Goal: Communication & Community: Ask a question

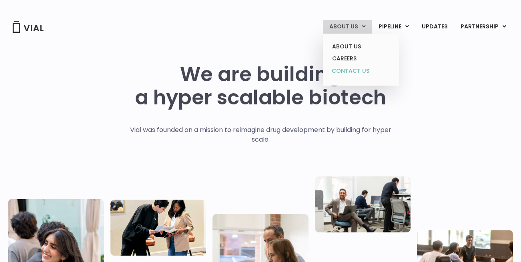
click at [364, 69] on link "CONTACT US" at bounding box center [361, 71] width 70 height 13
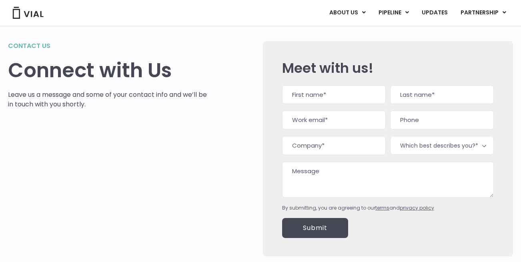
scroll to position [21, 0]
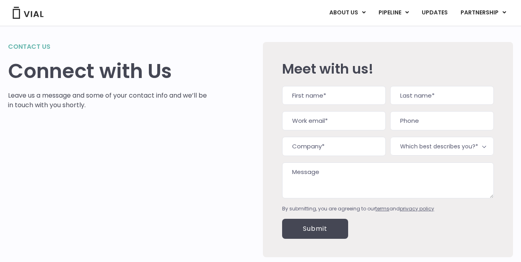
click at [311, 99] on input "First" at bounding box center [334, 95] width 104 height 19
type input "[PERSON_NAME]"
click at [443, 96] on input "Last" at bounding box center [442, 95] width 104 height 19
type input "ferretti"
click at [346, 120] on input "Work email (Required)" at bounding box center [334, 120] width 104 height 19
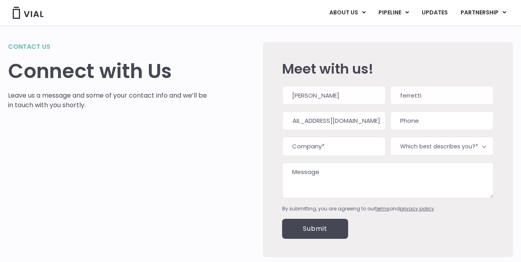
scroll to position [0, 22]
type input "[EMAIL_ADDRESS][DOMAIN_NAME]"
click at [327, 148] on input "Company (Required)" at bounding box center [334, 146] width 104 height 19
type input "Syntropic Medical"
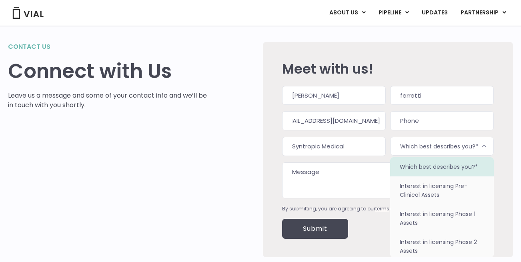
click at [451, 144] on span "Which best describes you?*" at bounding box center [442, 146] width 104 height 19
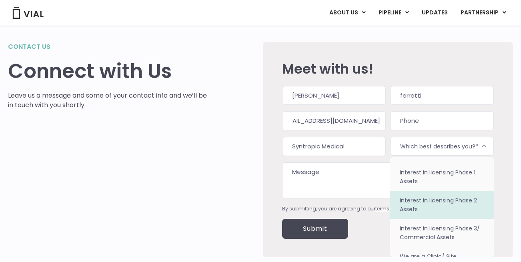
scroll to position [42, 0]
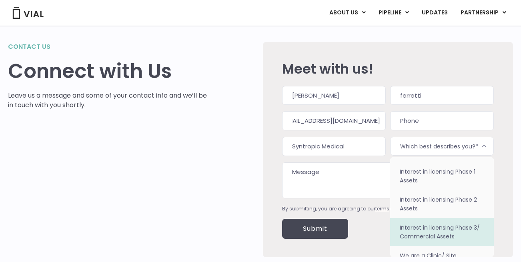
select select "Interest in licensing Phase 3/ Commercial Assets"
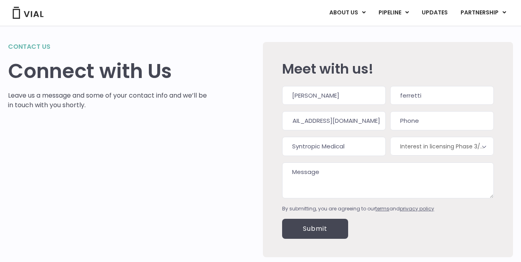
click at [340, 174] on textarea "Message" at bounding box center [388, 180] width 212 height 36
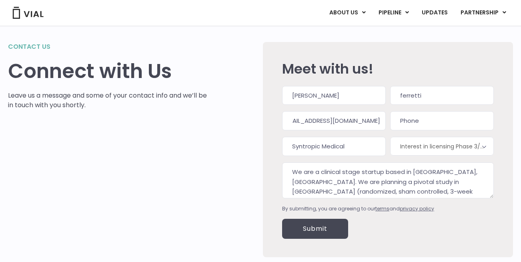
scroll to position [10, 0]
drag, startPoint x: 474, startPoint y: 172, endPoint x: 322, endPoint y: 178, distance: 152.1
click at [322, 178] on textarea "We are a clinical stage startup based in [GEOGRAPHIC_DATA], [GEOGRAPHIC_DATA]. …" at bounding box center [388, 180] width 212 height 36
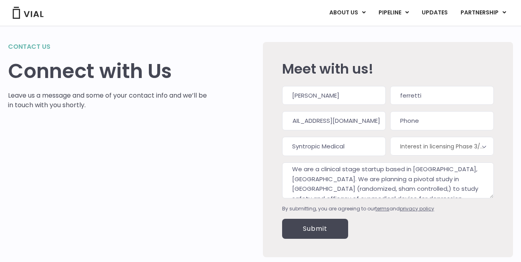
click at [484, 190] on textarea "We are a clinical stage startup based in [GEOGRAPHIC_DATA], [GEOGRAPHIC_DATA]. …" at bounding box center [388, 180] width 212 height 36
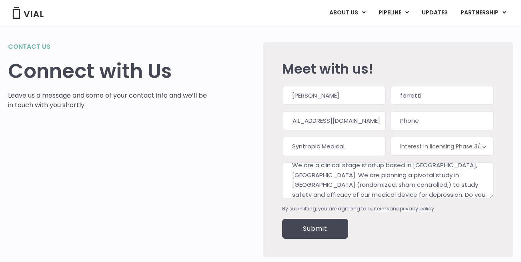
scroll to position [0, 0]
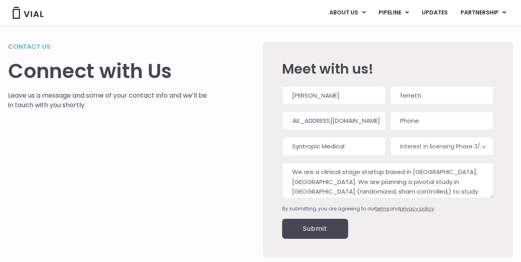
click at [343, 172] on textarea "We are a clinical stage startup based in [GEOGRAPHIC_DATA], [GEOGRAPHIC_DATA]. …" at bounding box center [388, 180] width 212 height 36
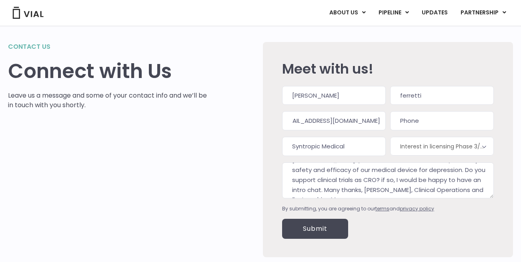
scroll to position [33, 0]
type textarea "We are a clinical-stage startup based in [GEOGRAPHIC_DATA], [GEOGRAPHIC_DATA]. …"
click at [316, 223] on input "Submit" at bounding box center [315, 229] width 66 height 20
